Goal: Check status: Check status

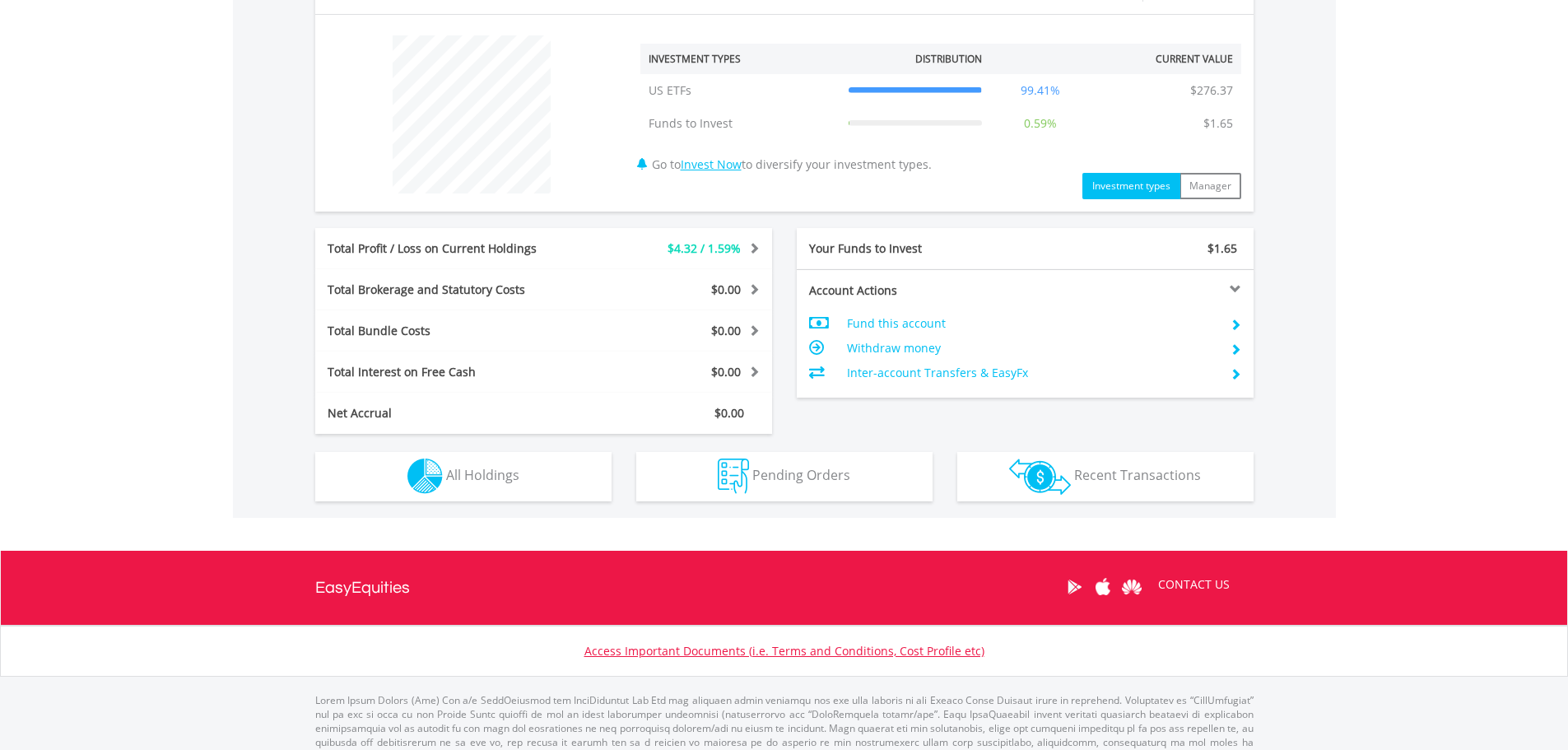
scroll to position [643, 0]
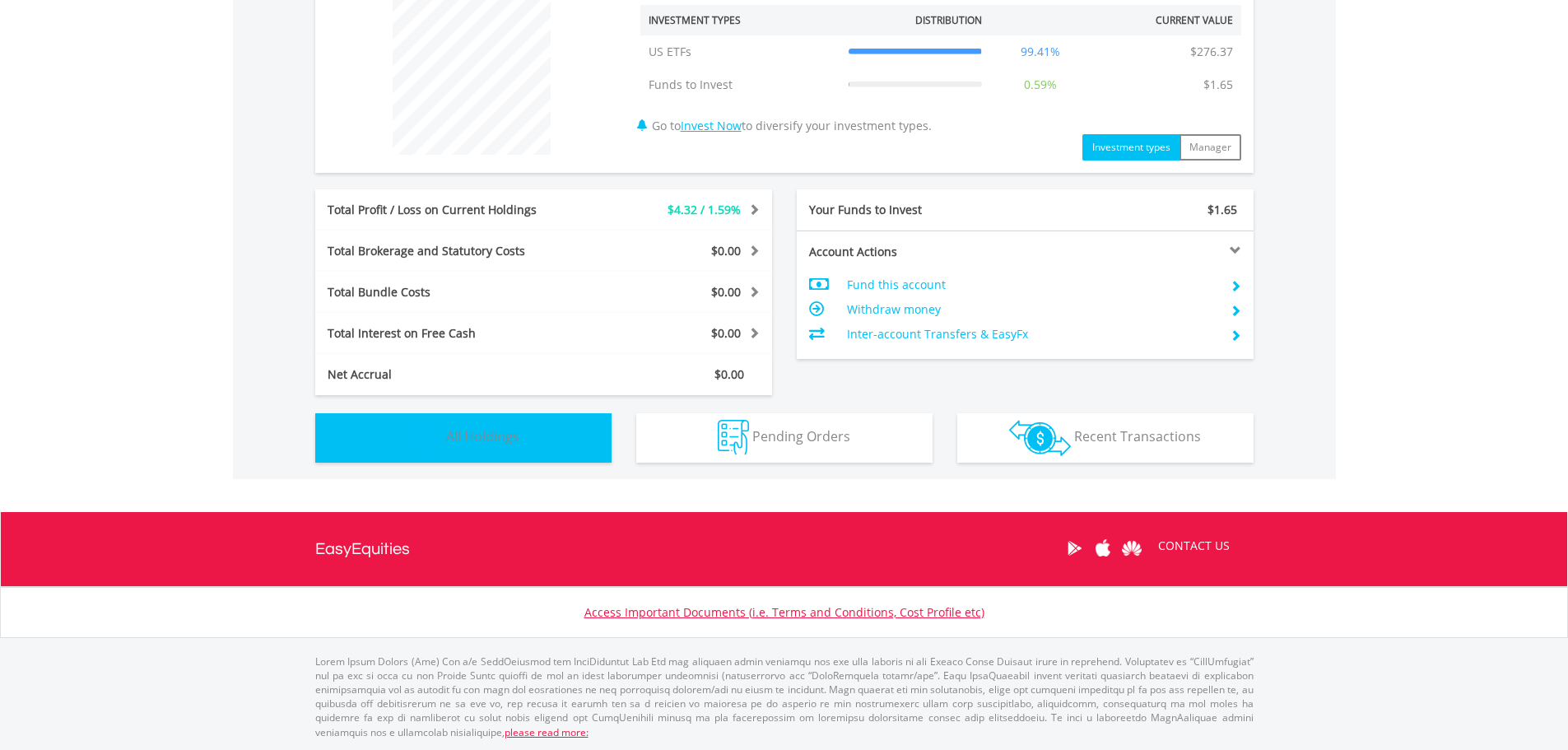
click at [496, 433] on span "All Holdings" at bounding box center [483, 435] width 73 height 18
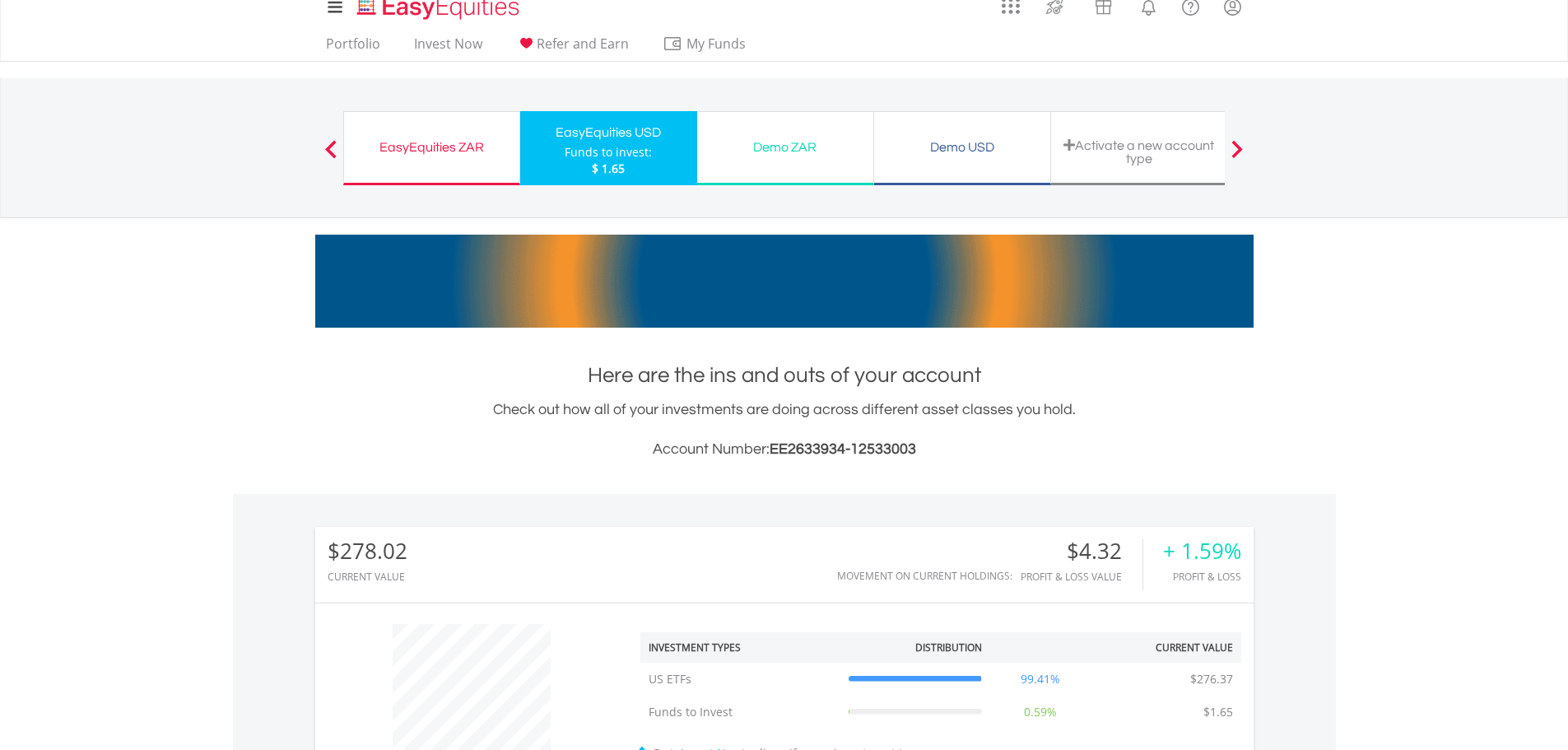
scroll to position [0, 0]
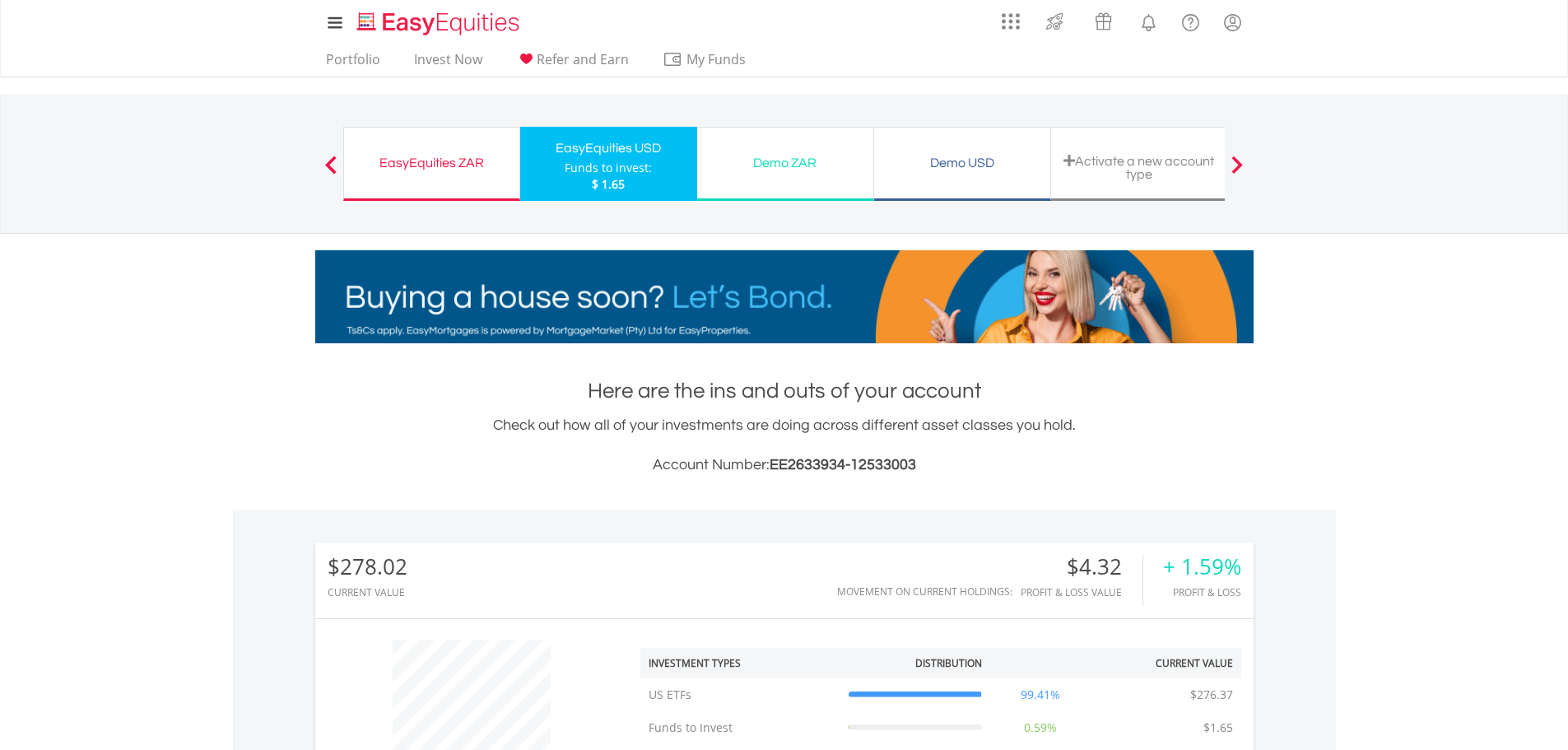
click at [446, 161] on div "EasyEquities ZAR" at bounding box center [431, 163] width 155 height 23
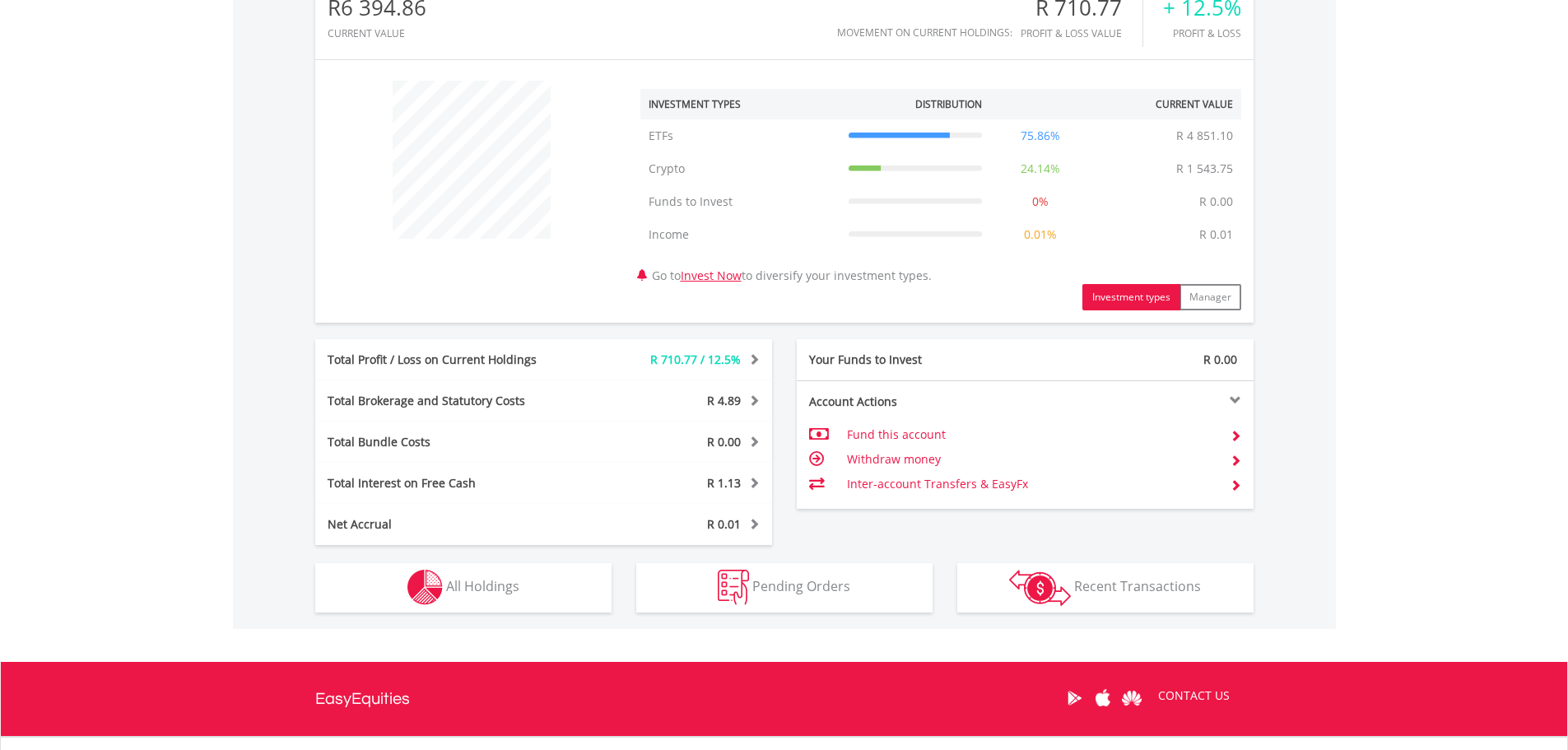
scroll to position [576, 0]
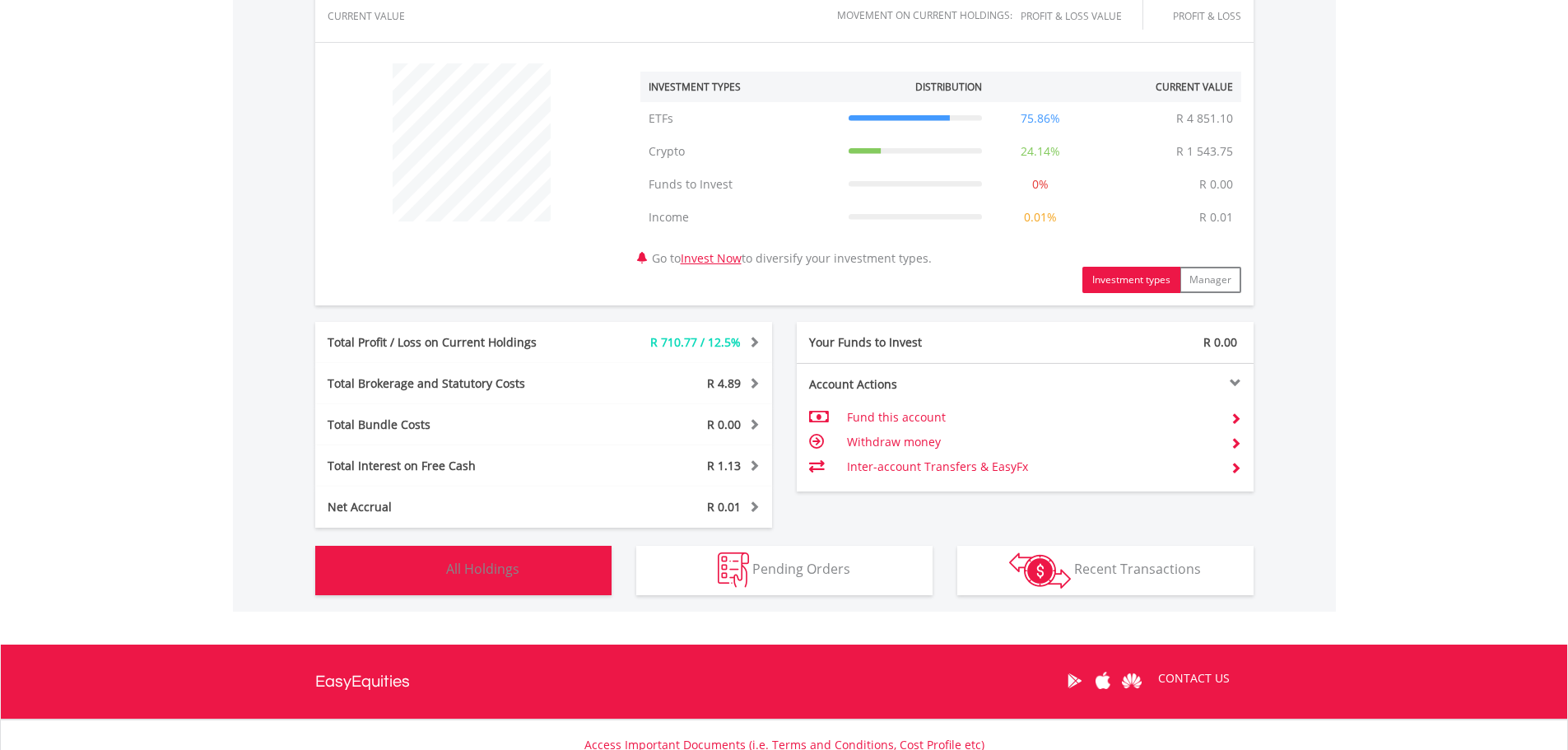
click at [509, 564] on span "All Holdings" at bounding box center [483, 569] width 73 height 18
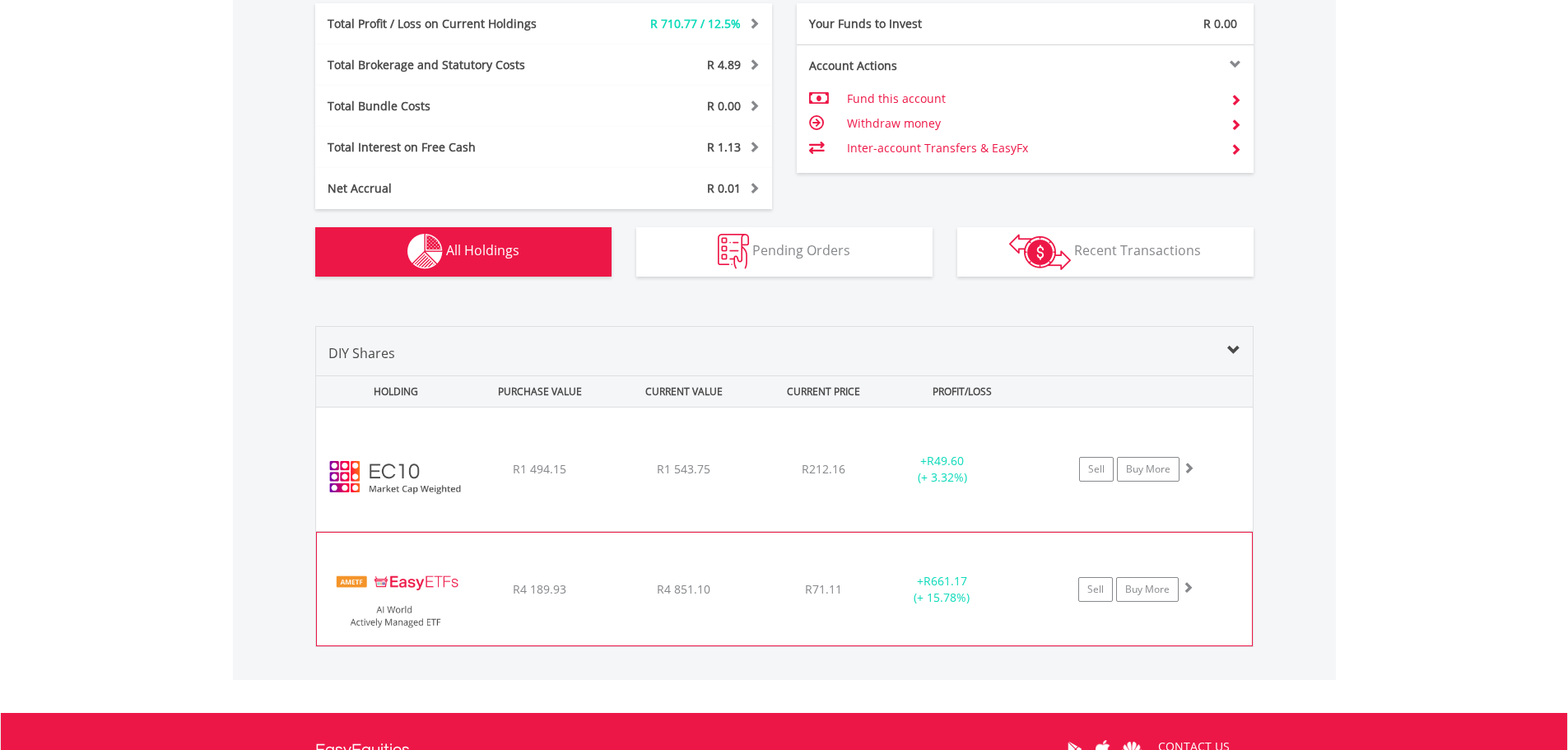
scroll to position [903, 0]
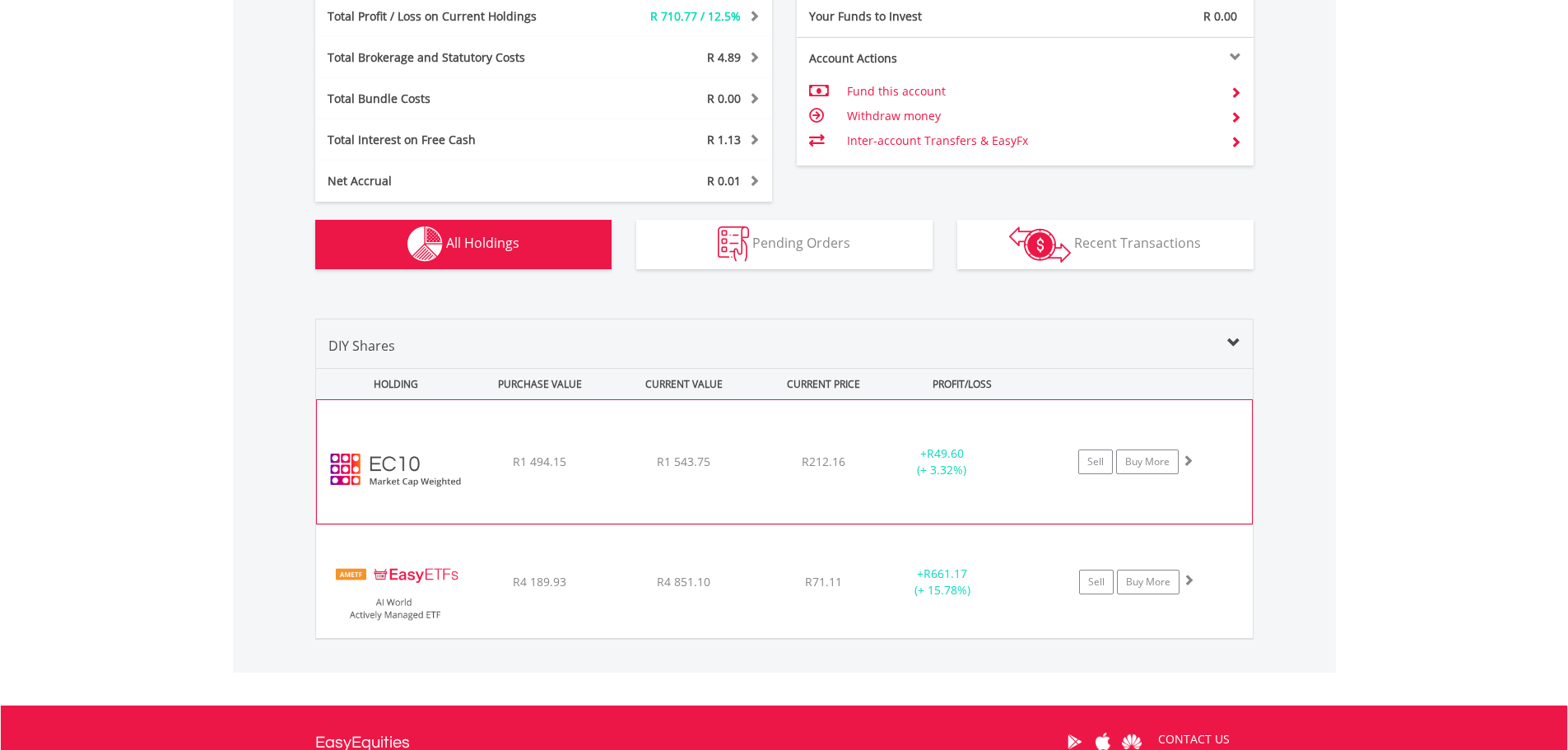
click at [815, 446] on div "﻿ EasyCrypto 10 R1 494.15 R1 543.75 R212.16 + R49.60 (+ 3.32%) Sell Buy More" at bounding box center [784, 462] width 935 height 124
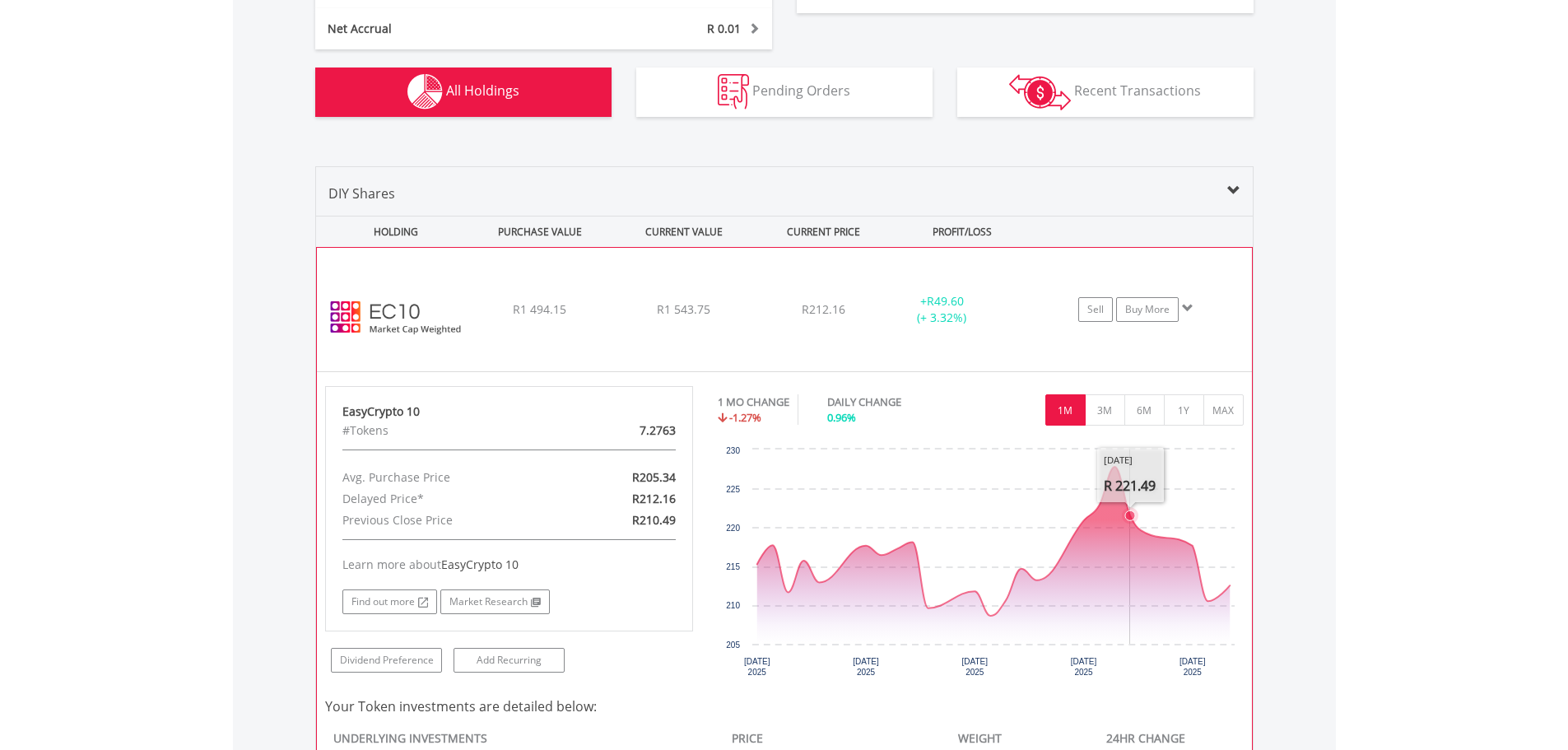
scroll to position [984, 0]
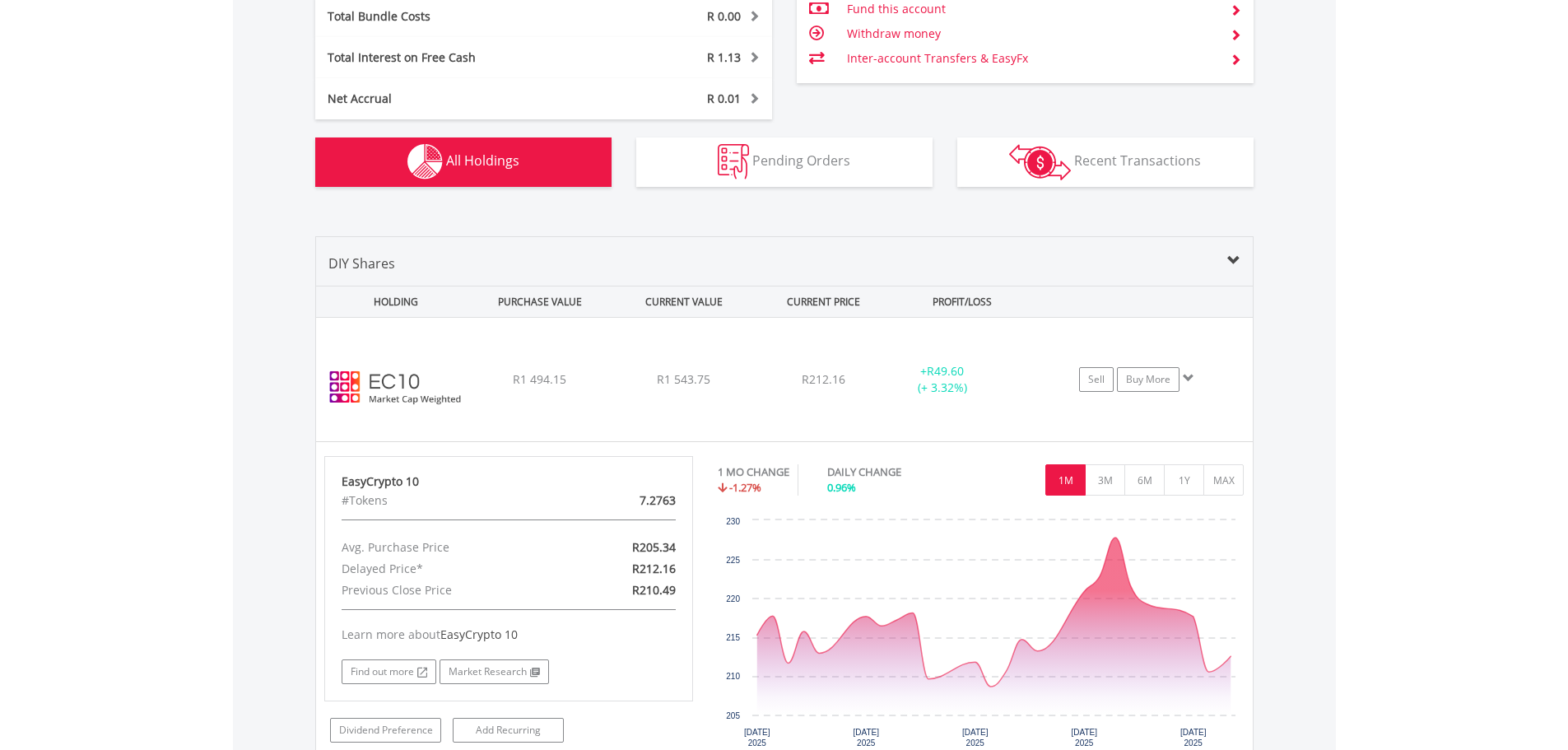
click at [473, 153] on span "All Holdings" at bounding box center [483, 160] width 73 height 18
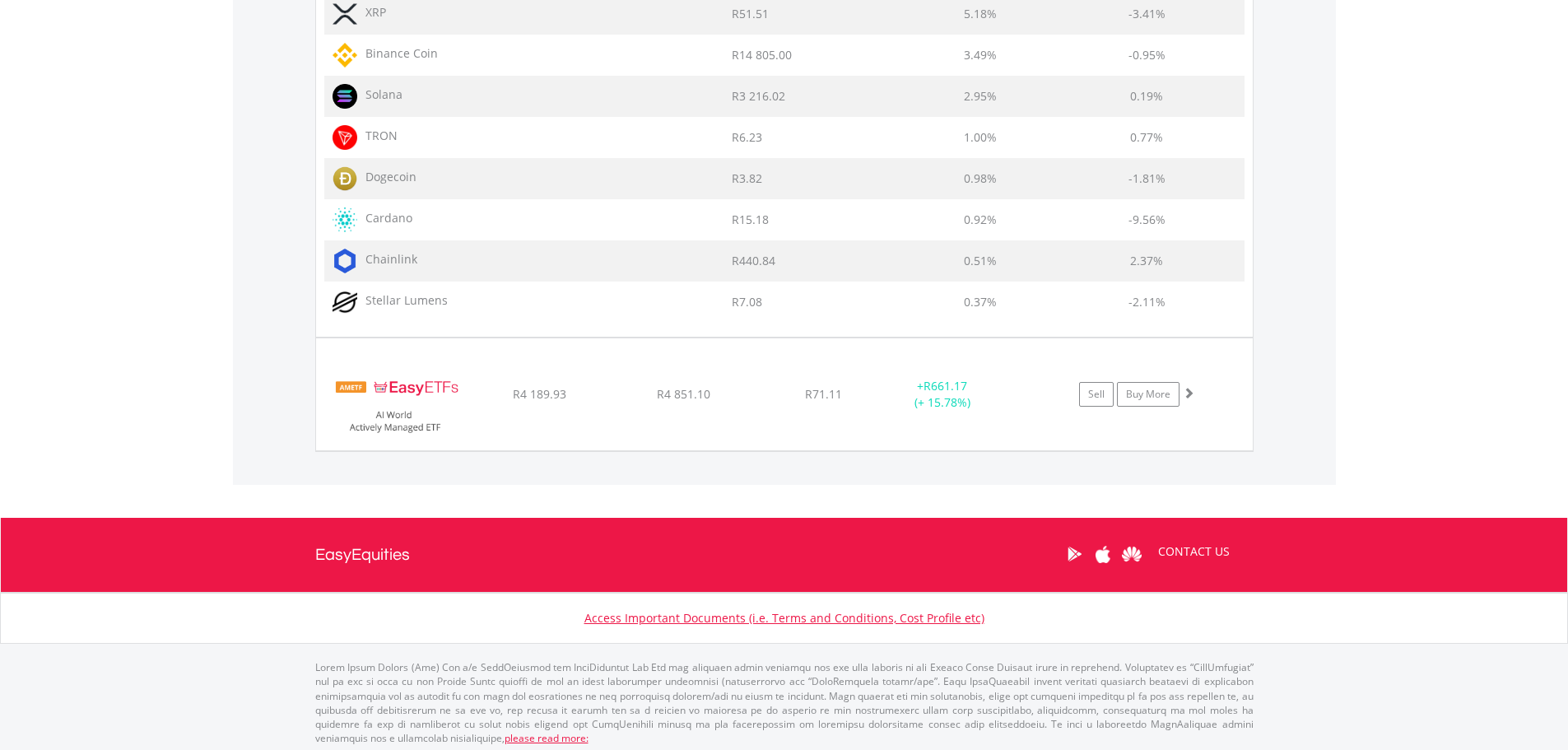
scroll to position [1905, 0]
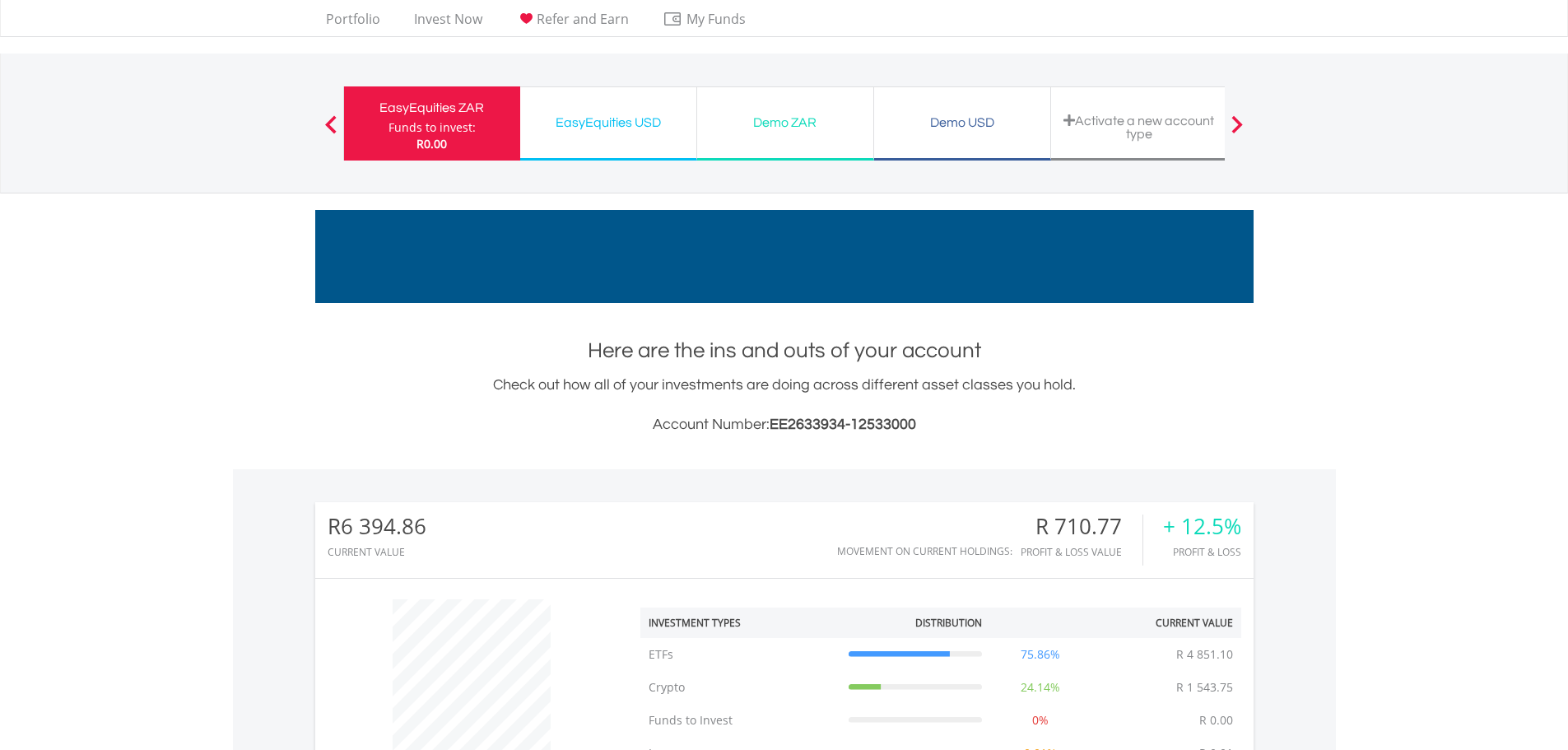
scroll to position [11, 0]
